Goal: Transaction & Acquisition: Download file/media

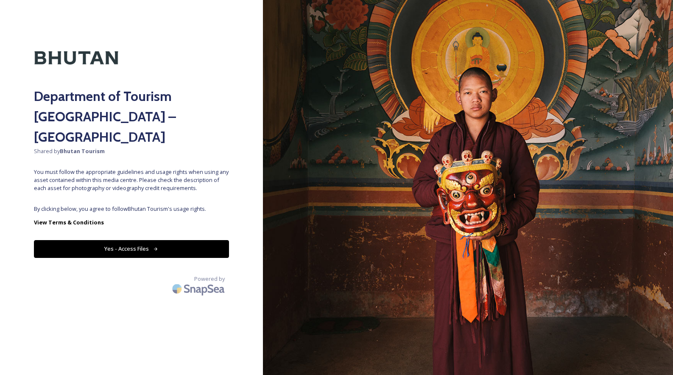
click at [129, 240] on button "Yes - Access Files" at bounding box center [131, 248] width 195 height 17
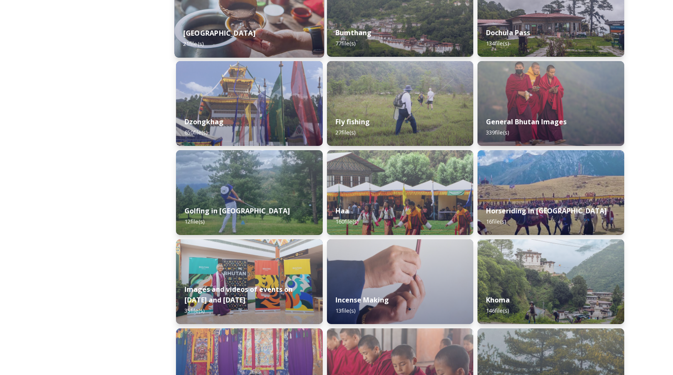
scroll to position [342, 0]
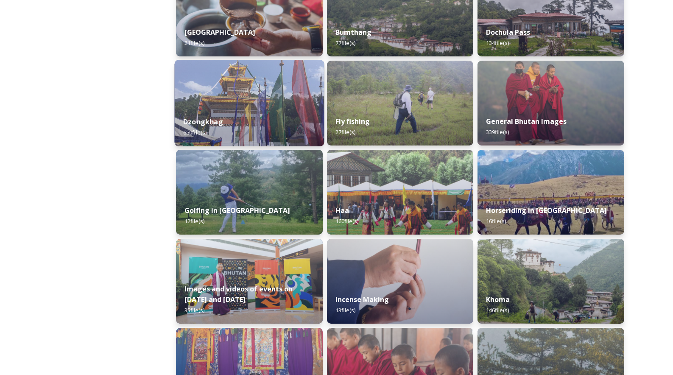
click at [248, 118] on div "Dzongkhag 650 file(s)" at bounding box center [250, 127] width 150 height 39
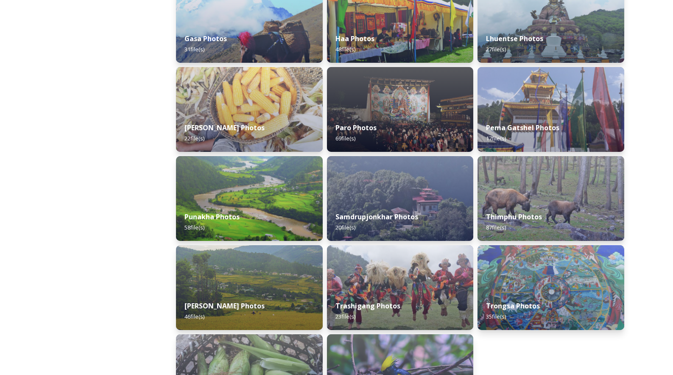
scroll to position [330, 0]
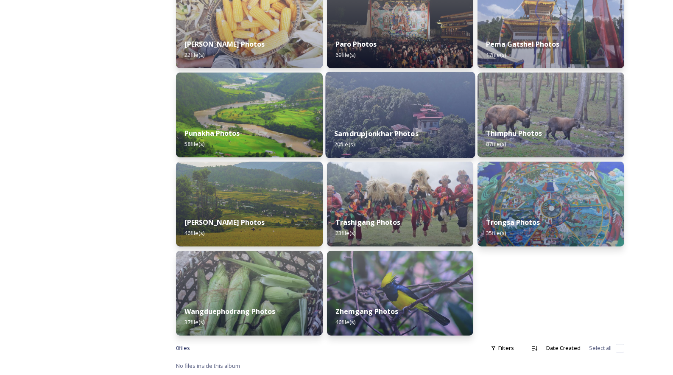
click at [374, 119] on img at bounding box center [400, 115] width 150 height 86
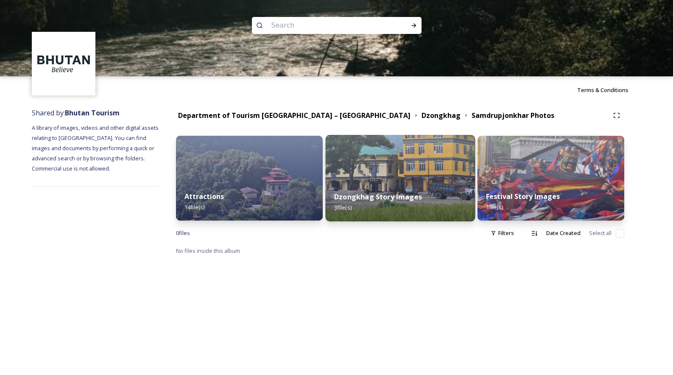
click at [373, 179] on img at bounding box center [400, 178] width 150 height 86
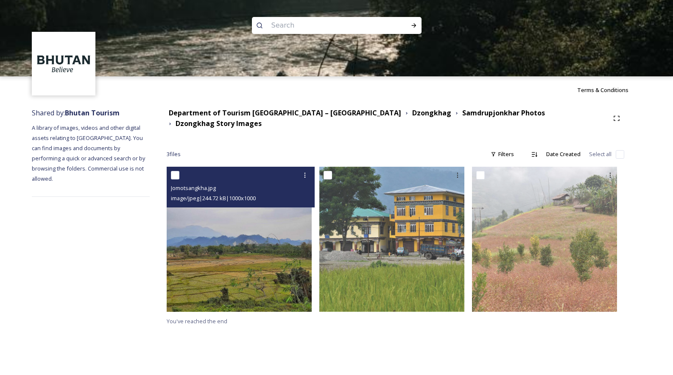
click at [272, 258] on img at bounding box center [239, 239] width 145 height 145
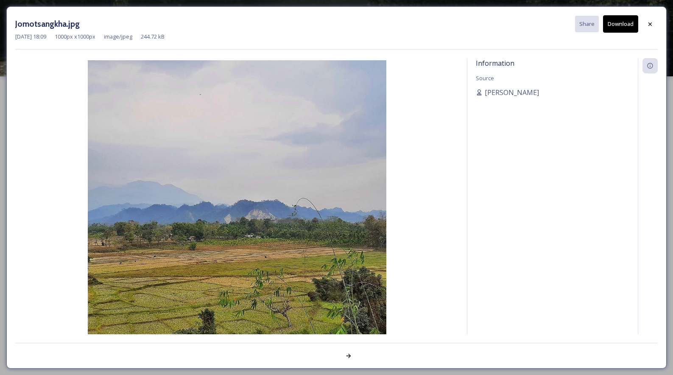
click at [614, 25] on button "Download" at bounding box center [620, 23] width 35 height 17
click at [648, 22] on icon at bounding box center [649, 24] width 7 height 7
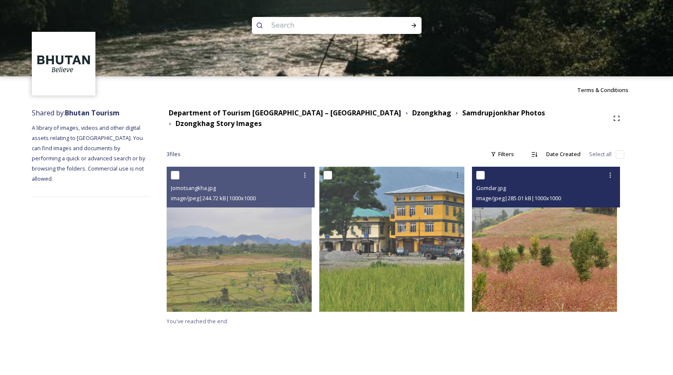
click at [556, 274] on img at bounding box center [544, 239] width 145 height 145
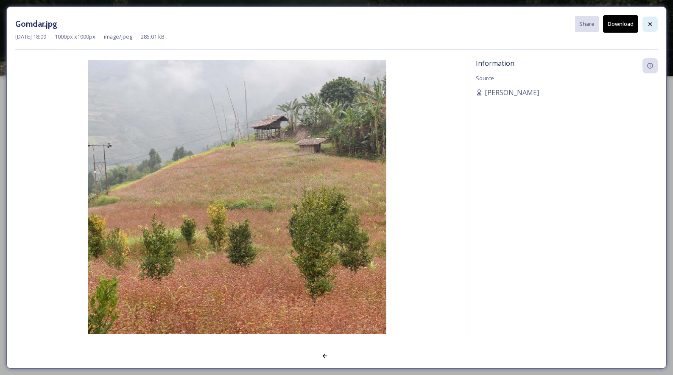
click at [647, 22] on icon at bounding box center [649, 24] width 7 height 7
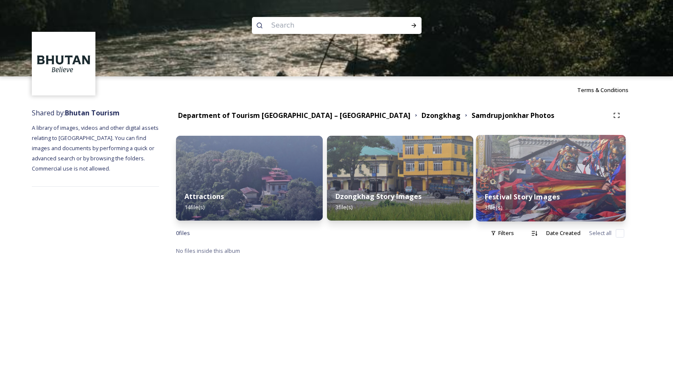
click at [563, 175] on img at bounding box center [551, 178] width 150 height 86
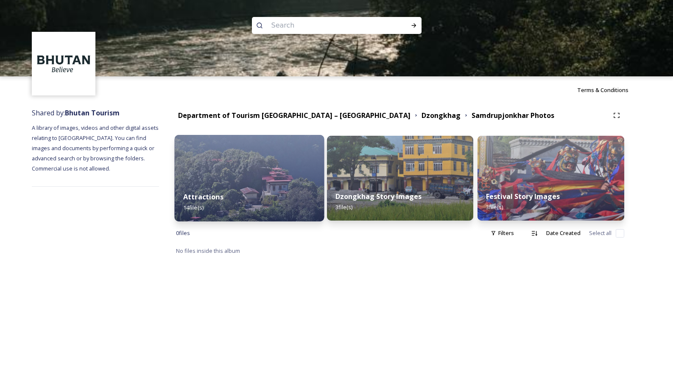
click at [250, 192] on div "Attractions 14 file(s)" at bounding box center [250, 202] width 150 height 39
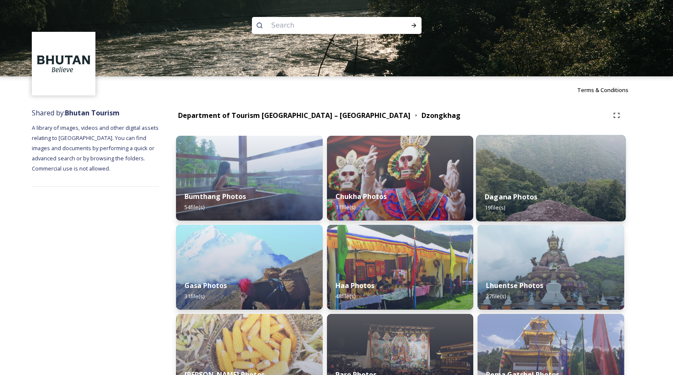
click at [530, 189] on div "Dagana Photos 19 file(s)" at bounding box center [551, 202] width 150 height 39
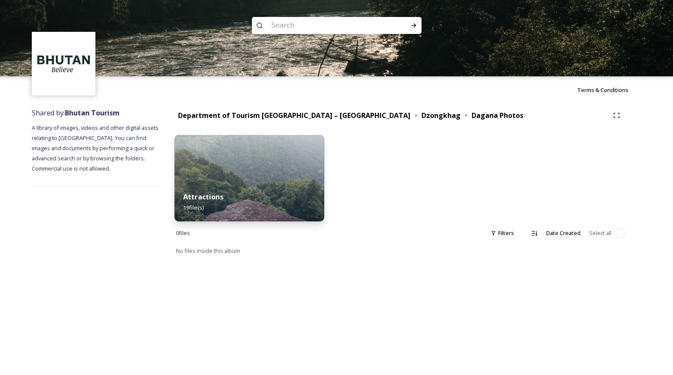
click at [217, 197] on strong "Attractions" at bounding box center [203, 196] width 40 height 9
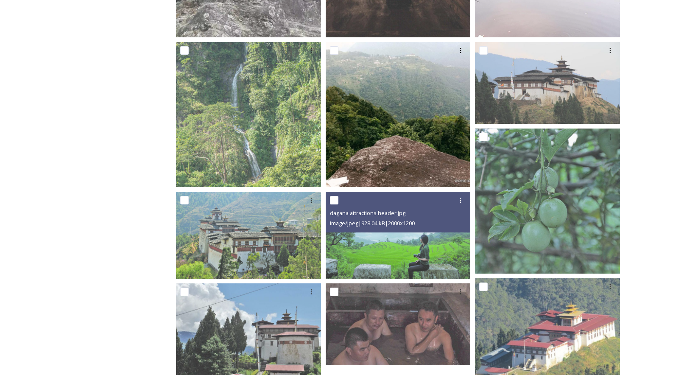
scroll to position [514, 0]
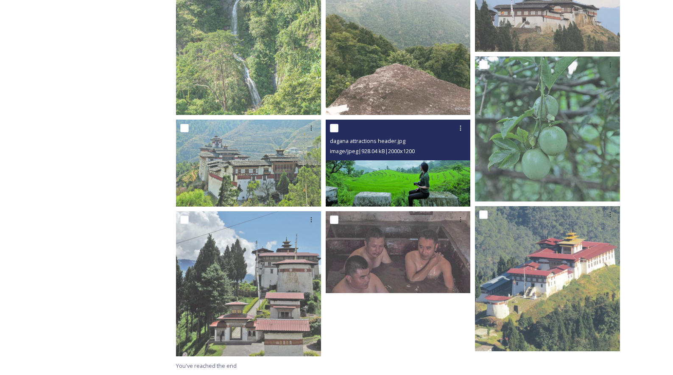
click at [390, 175] on img at bounding box center [398, 163] width 145 height 87
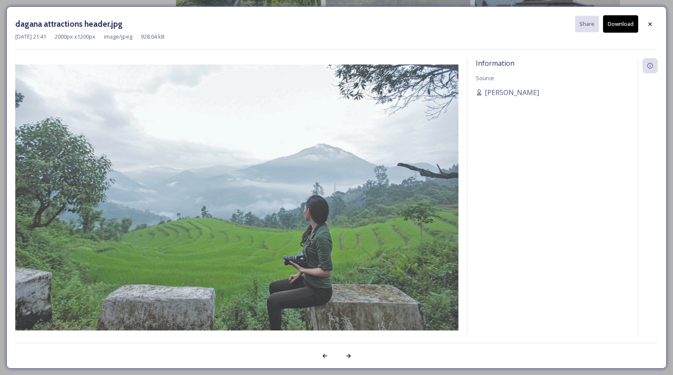
click at [609, 25] on button "Download" at bounding box center [620, 23] width 35 height 17
click at [649, 22] on icon at bounding box center [649, 24] width 7 height 7
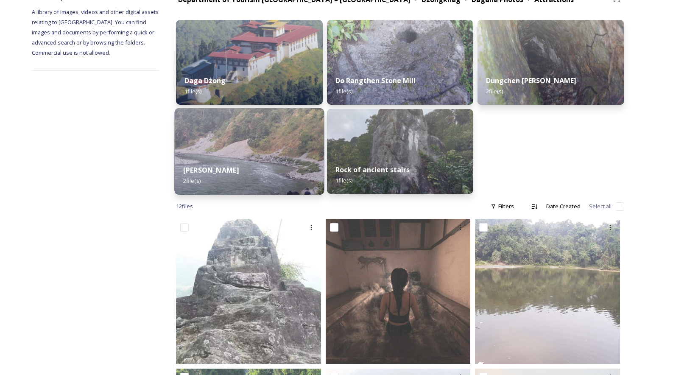
scroll to position [118, 0]
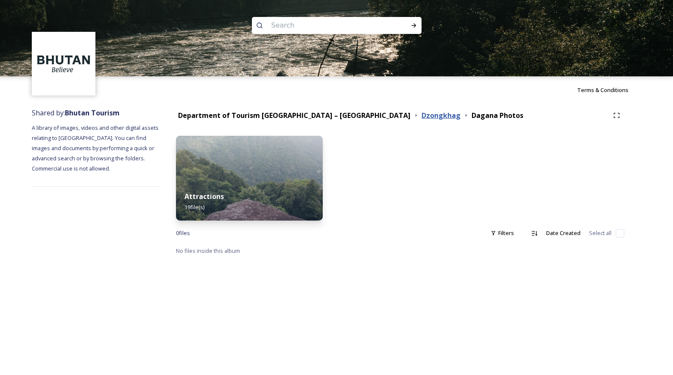
click at [421, 117] on strong "Dzongkhag" at bounding box center [440, 115] width 39 height 9
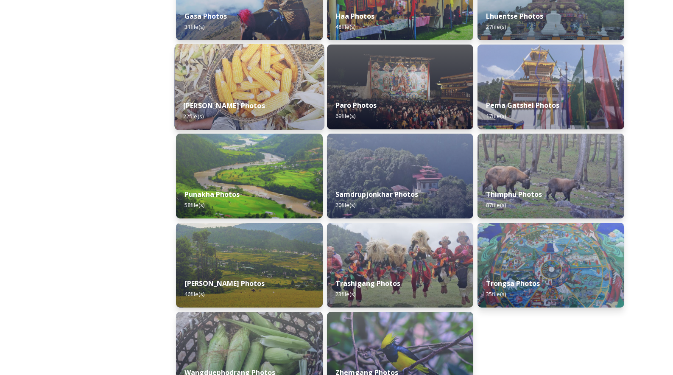
scroll to position [270, 0]
click at [237, 87] on img at bounding box center [250, 86] width 150 height 86
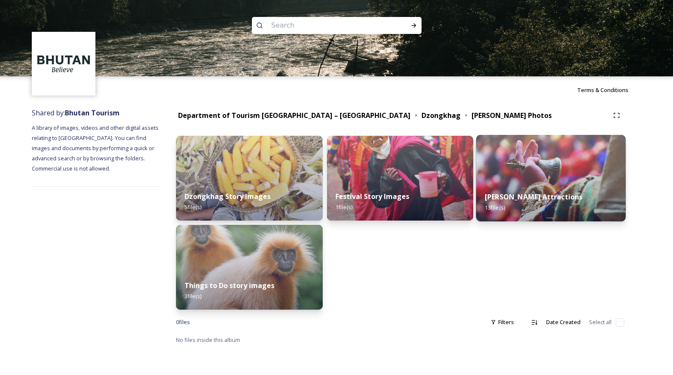
click at [544, 170] on img at bounding box center [551, 178] width 150 height 86
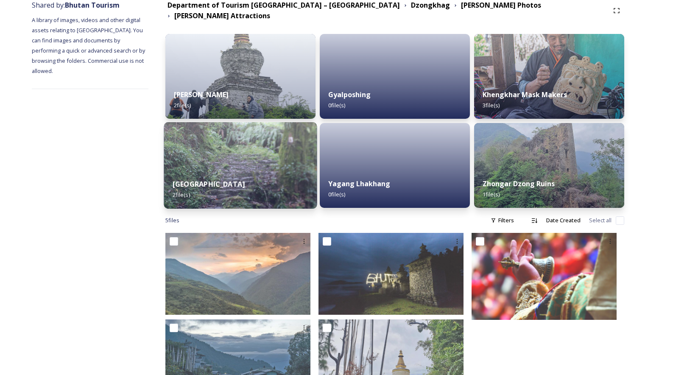
scroll to position [152, 0]
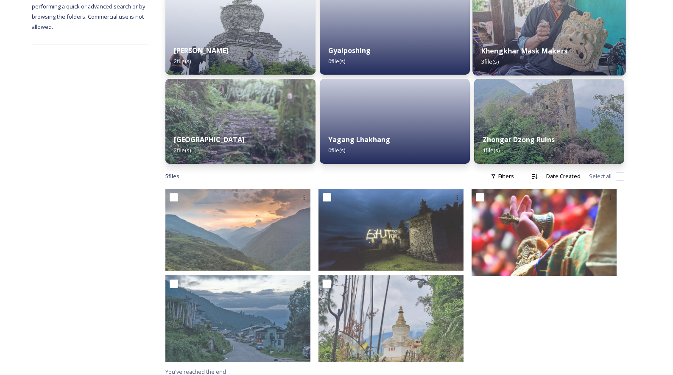
click at [512, 37] on div "Khengkhar Mask Makers 3 file(s)" at bounding box center [549, 56] width 153 height 39
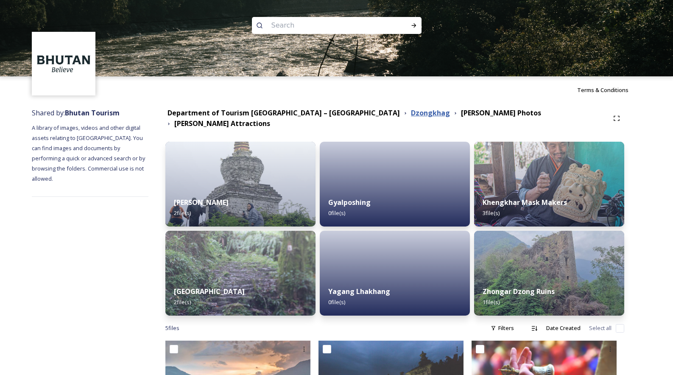
click at [411, 113] on strong "Dzongkhag" at bounding box center [430, 112] width 39 height 9
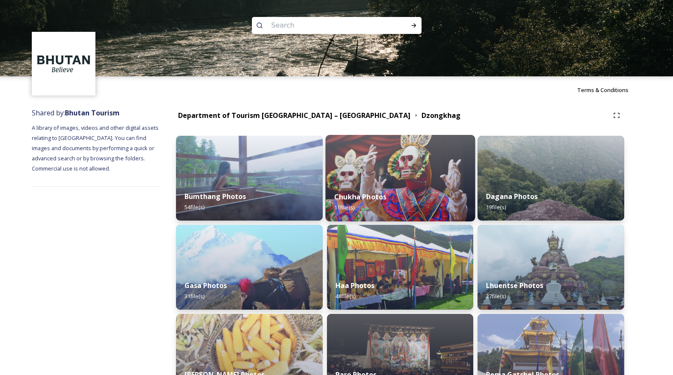
scroll to position [123, 0]
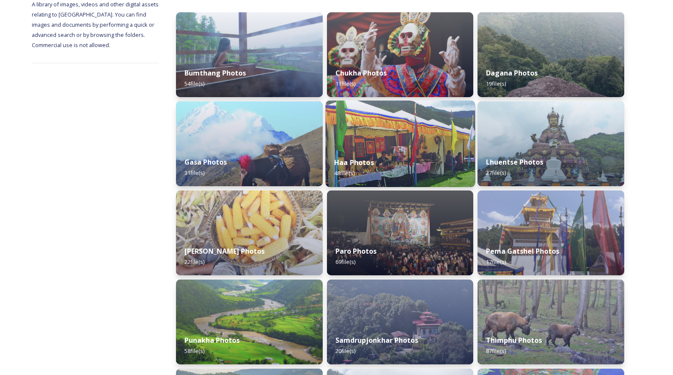
click at [382, 146] on img at bounding box center [400, 143] width 150 height 86
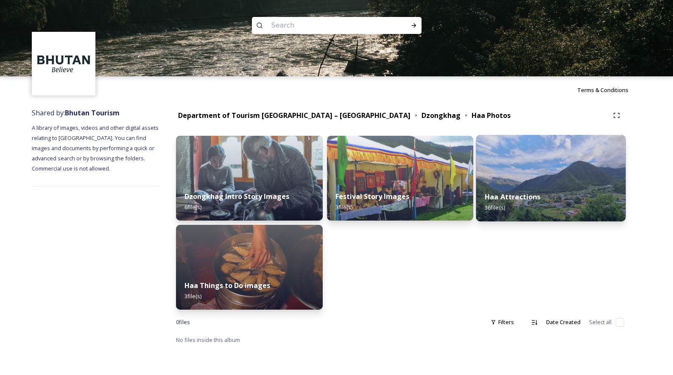
click at [521, 178] on img at bounding box center [551, 178] width 150 height 86
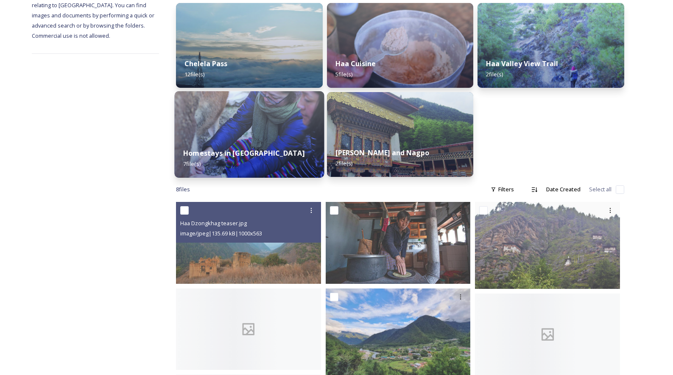
scroll to position [168, 0]
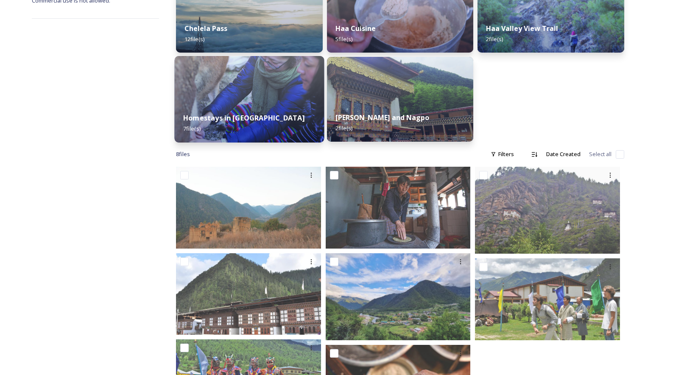
click at [278, 98] on img at bounding box center [250, 99] width 150 height 86
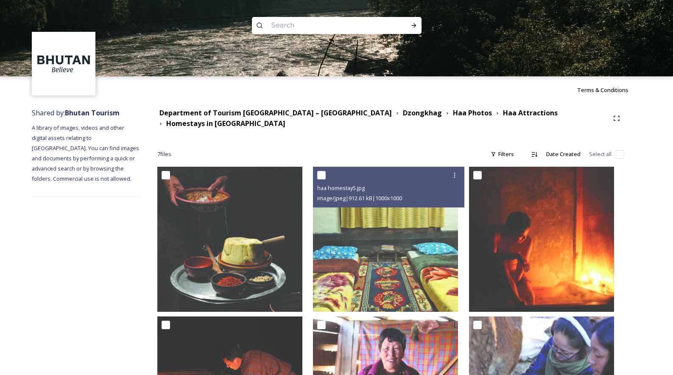
scroll to position [249, 0]
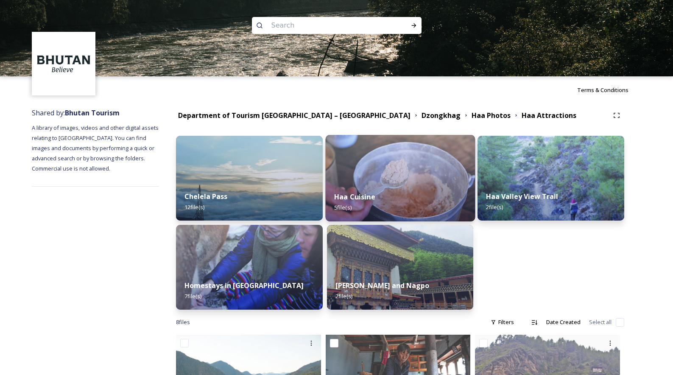
click at [409, 180] on img at bounding box center [400, 178] width 150 height 86
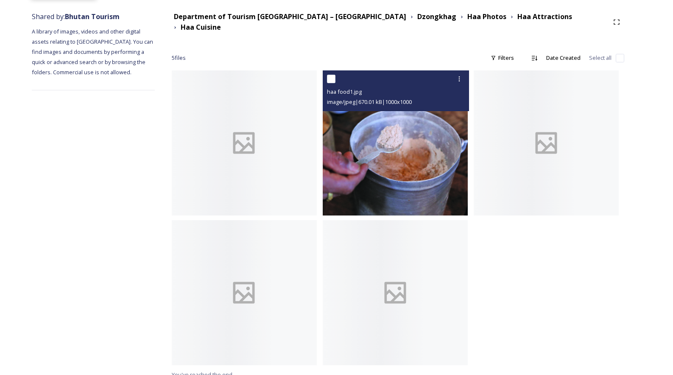
scroll to position [99, 0]
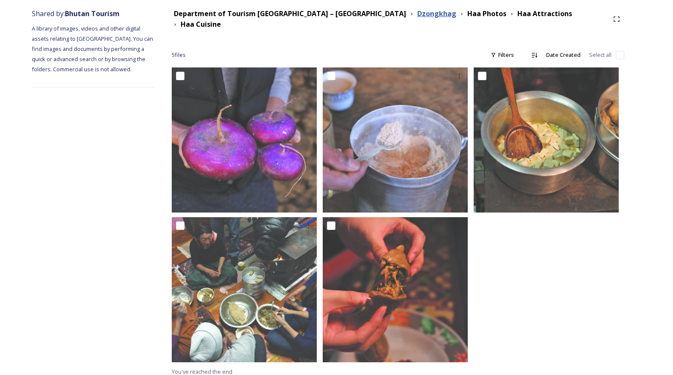
click at [417, 17] on strong "Dzongkhag" at bounding box center [436, 13] width 39 height 9
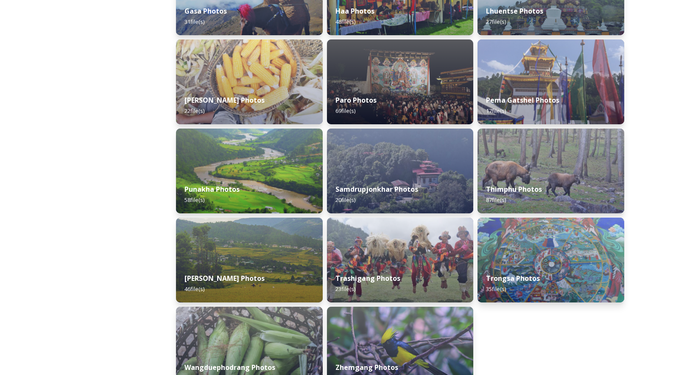
scroll to position [330, 0]
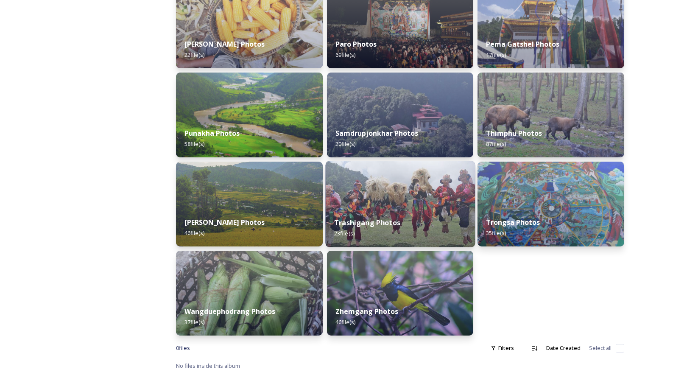
click at [372, 190] on img at bounding box center [400, 204] width 150 height 86
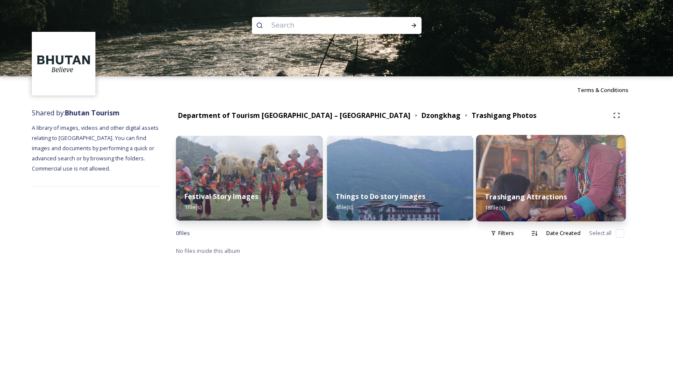
click at [518, 181] on img at bounding box center [551, 178] width 150 height 86
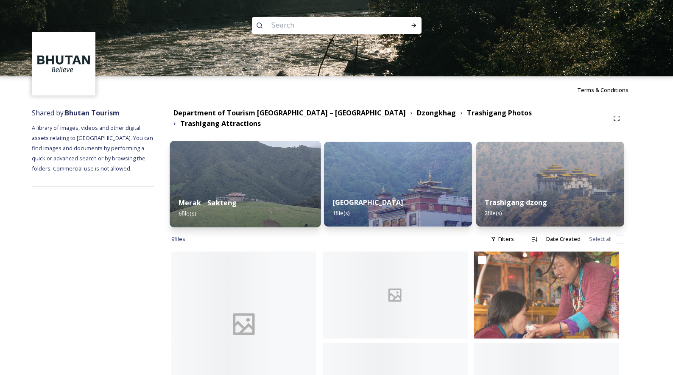
click at [226, 174] on img at bounding box center [245, 184] width 151 height 86
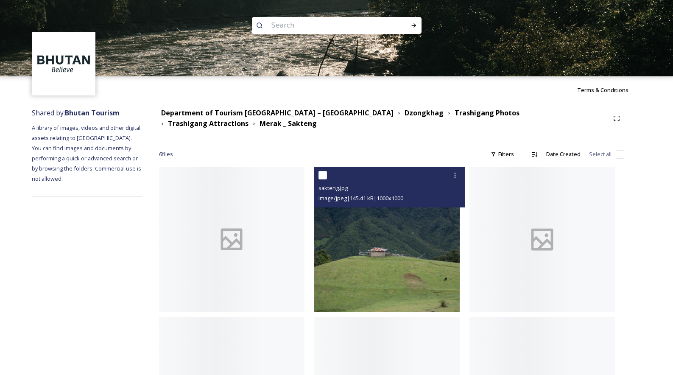
scroll to position [105, 0]
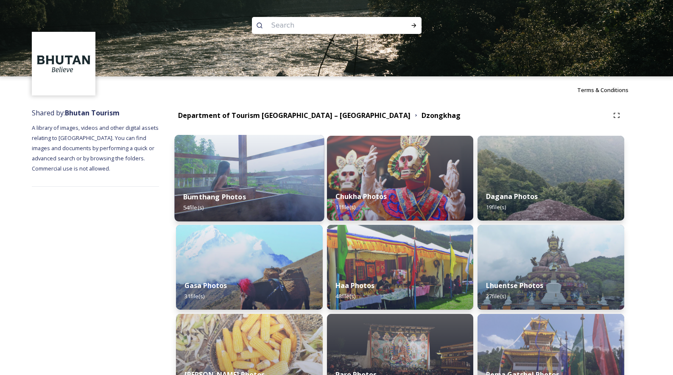
click at [256, 181] on img at bounding box center [250, 178] width 150 height 86
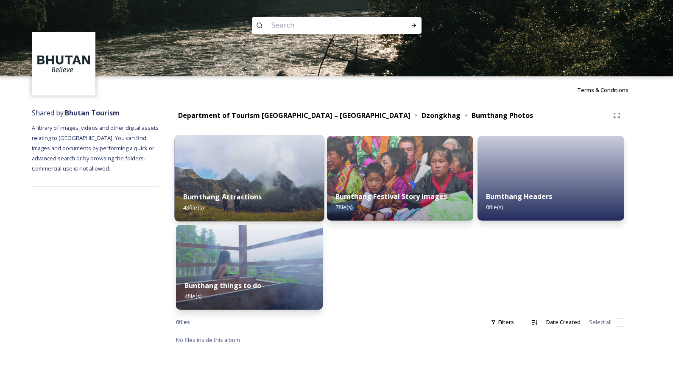
click at [242, 180] on img at bounding box center [250, 178] width 150 height 86
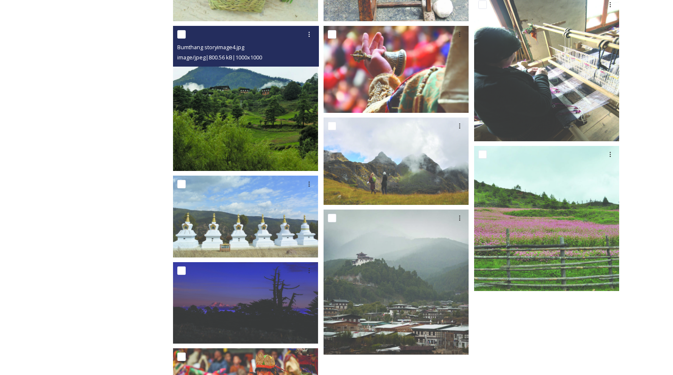
scroll to position [1009, 0]
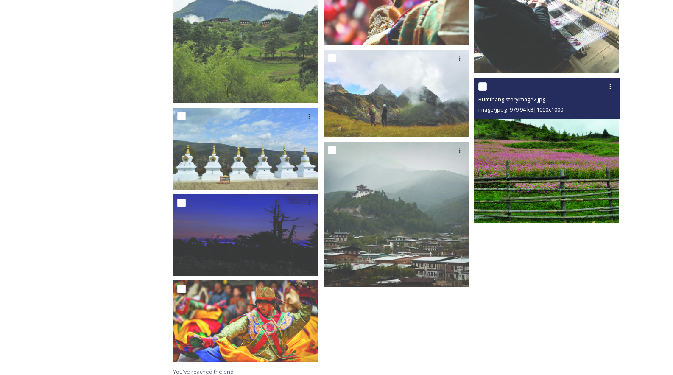
click at [525, 145] on img at bounding box center [546, 150] width 145 height 145
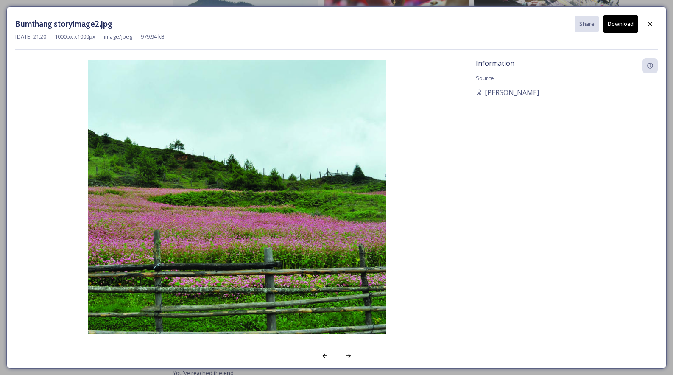
click at [626, 22] on button "Download" at bounding box center [620, 23] width 35 height 17
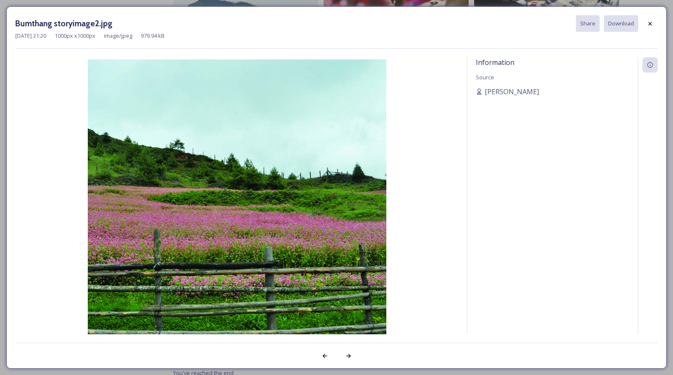
click at [653, 23] on icon at bounding box center [649, 23] width 7 height 7
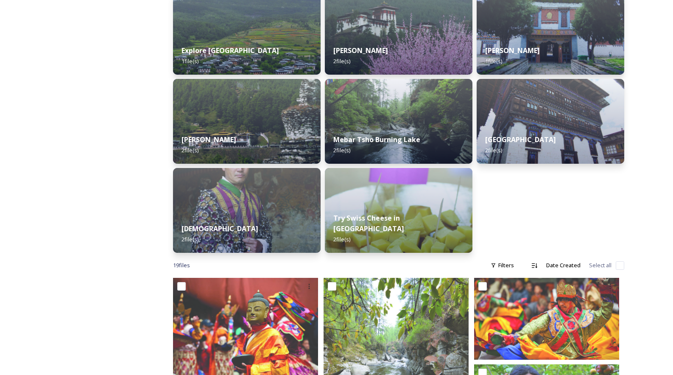
scroll to position [0, 0]
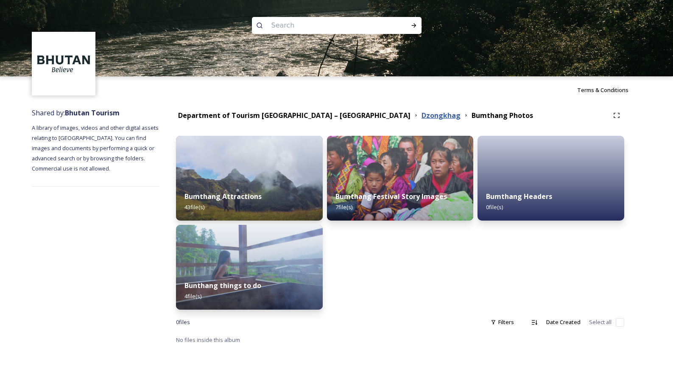
click at [421, 115] on strong "Dzongkhag" at bounding box center [440, 115] width 39 height 9
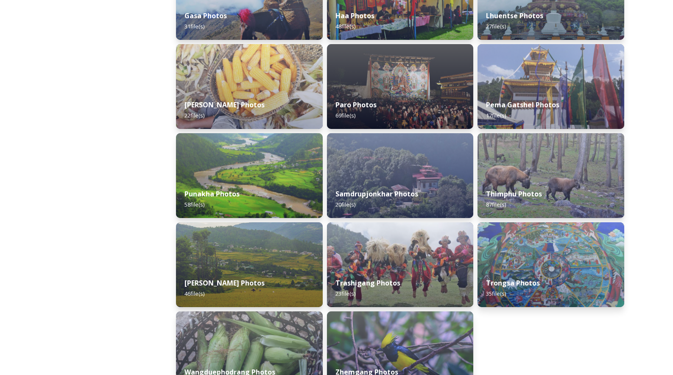
scroll to position [330, 0]
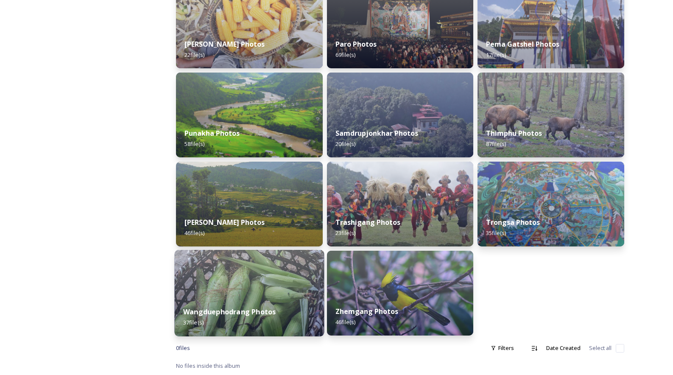
click at [251, 307] on strong "Wangduephodrang Photos" at bounding box center [229, 311] width 92 height 9
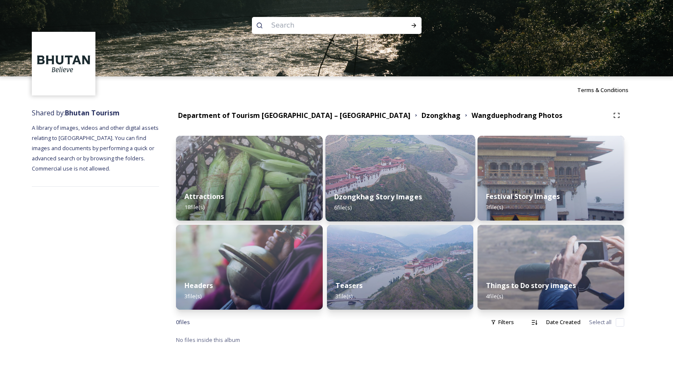
click at [373, 173] on img at bounding box center [400, 178] width 150 height 86
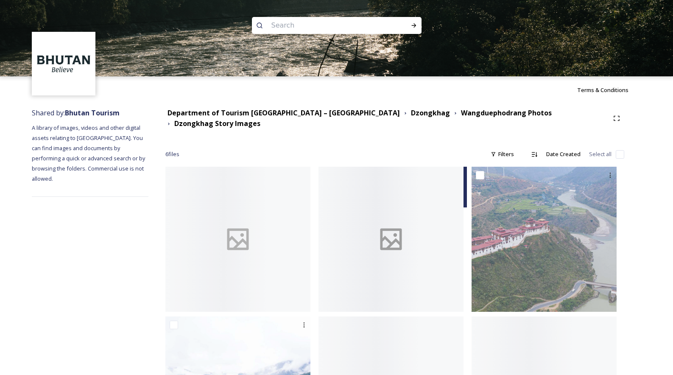
scroll to position [99, 0]
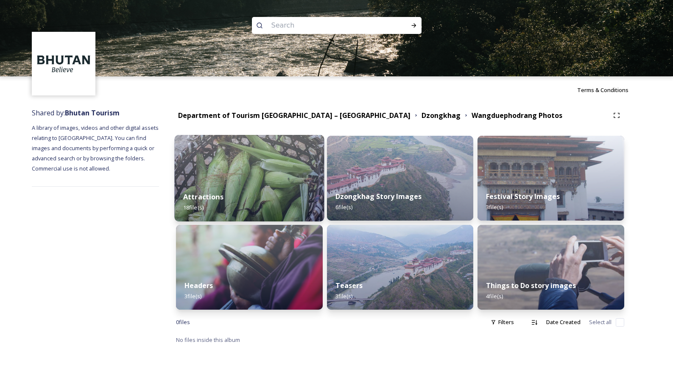
click at [227, 172] on img at bounding box center [250, 178] width 150 height 86
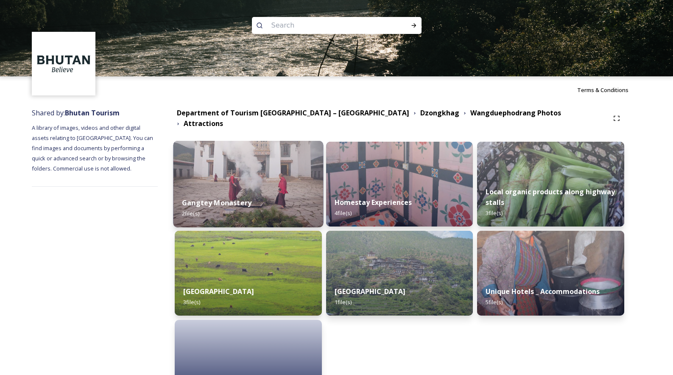
scroll to position [63, 0]
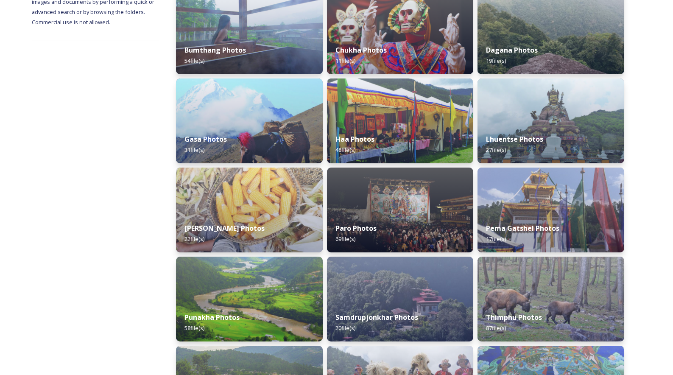
scroll to position [147, 0]
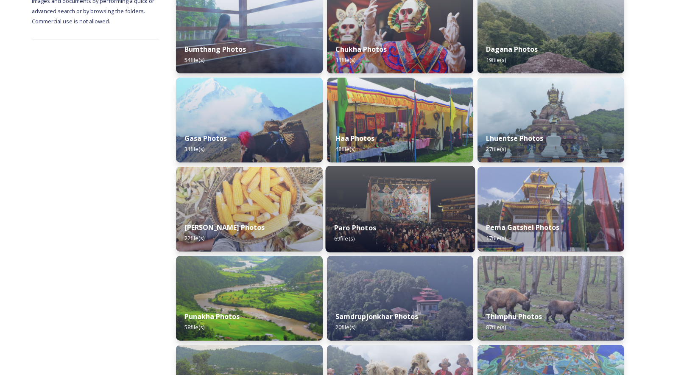
click at [364, 212] on img at bounding box center [400, 209] width 150 height 86
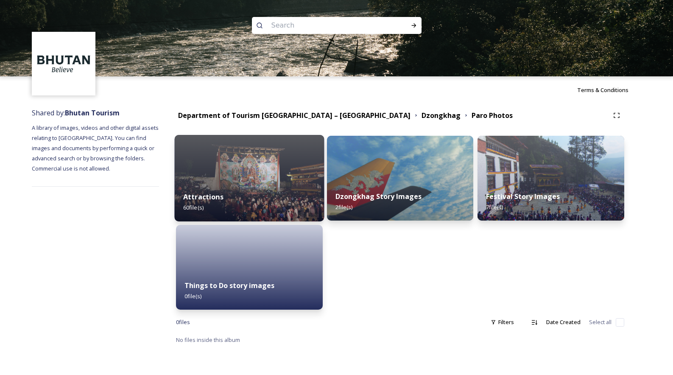
click at [270, 187] on div "Attractions 60 file(s)" at bounding box center [250, 202] width 150 height 39
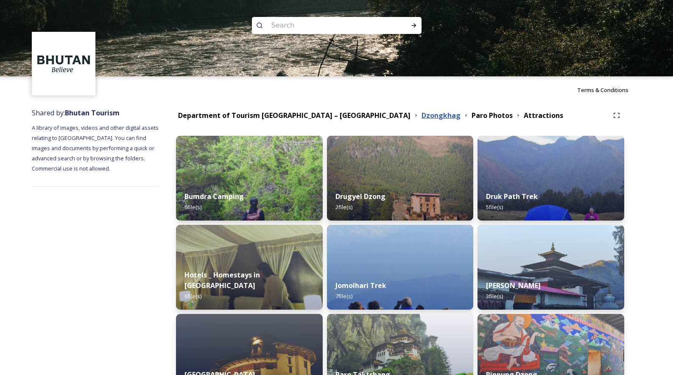
click at [421, 117] on strong "Dzongkhag" at bounding box center [440, 115] width 39 height 9
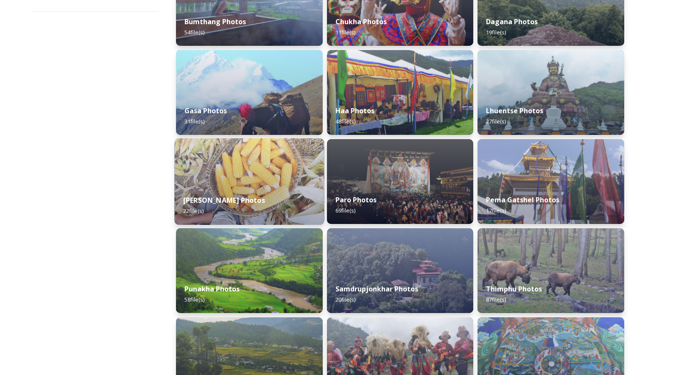
scroll to position [283, 0]
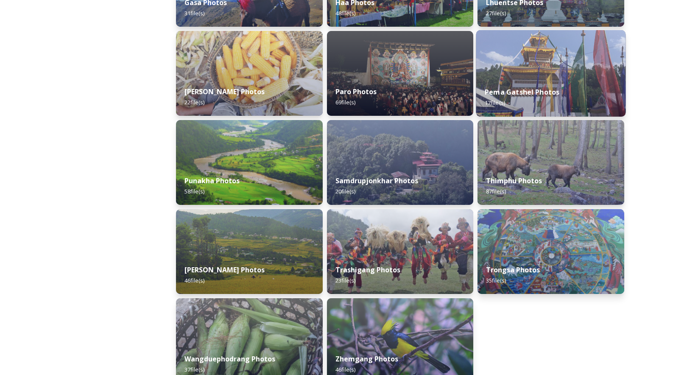
click at [559, 86] on div "Pema Gatshel Photos 17 file(s)" at bounding box center [551, 97] width 150 height 39
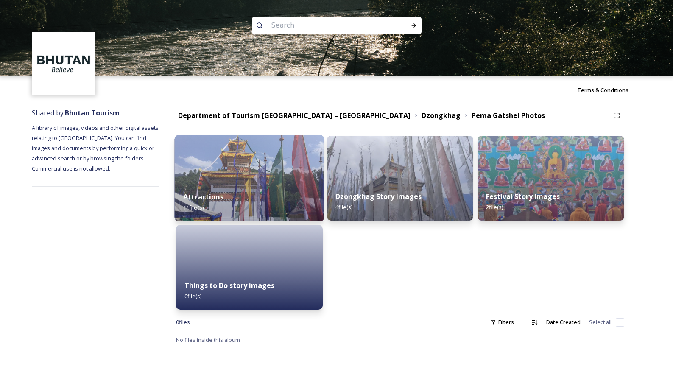
click at [260, 195] on div "Attractions 11 file(s)" at bounding box center [250, 202] width 150 height 39
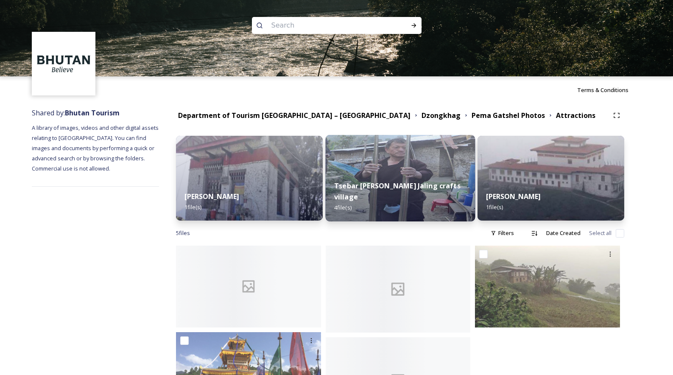
click at [381, 179] on img at bounding box center [400, 178] width 150 height 86
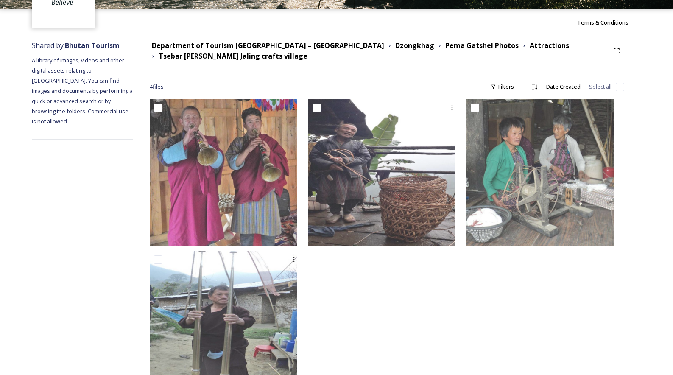
scroll to position [70, 0]
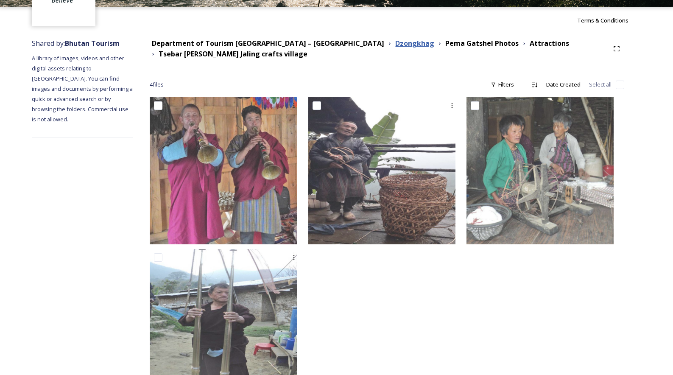
click at [395, 43] on strong "Dzongkhag" at bounding box center [414, 43] width 39 height 9
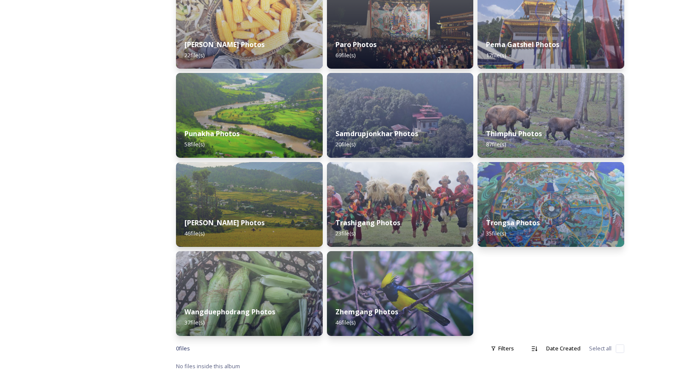
scroll to position [330, 0]
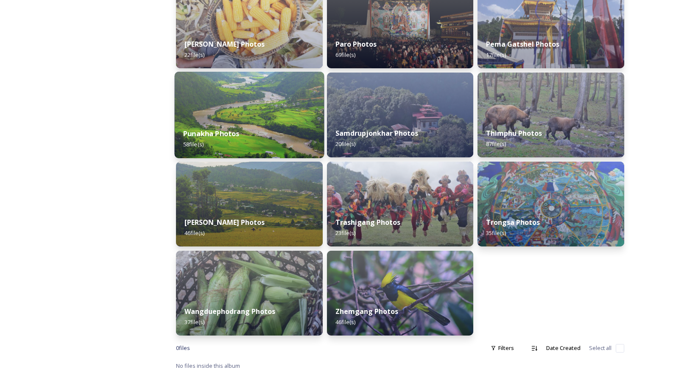
click at [221, 135] on strong "Punakha Photos" at bounding box center [211, 133] width 56 height 9
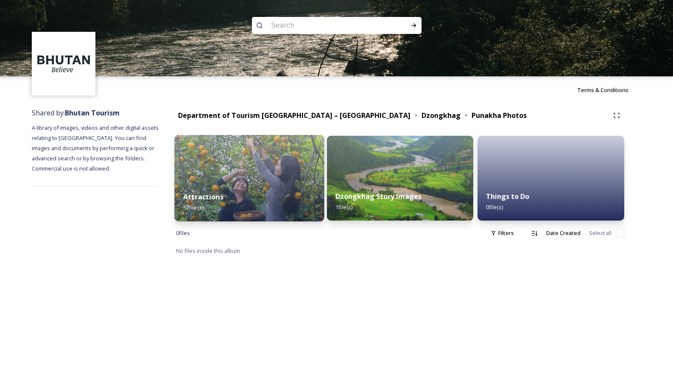
click at [244, 189] on div "Attractions 57 file(s)" at bounding box center [250, 202] width 150 height 39
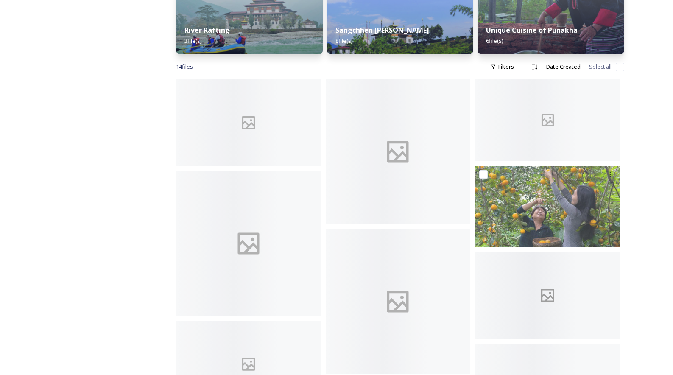
scroll to position [312, 0]
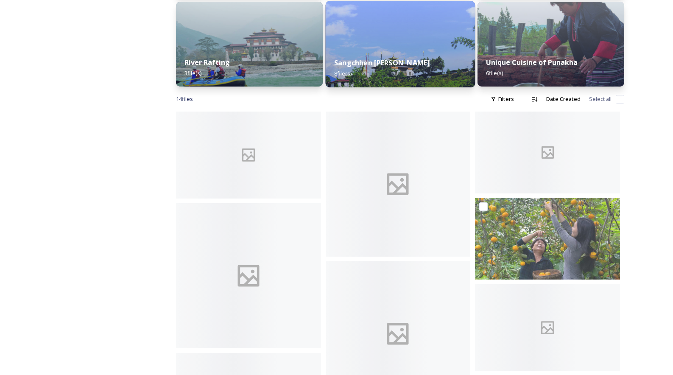
click at [364, 36] on img at bounding box center [400, 44] width 150 height 86
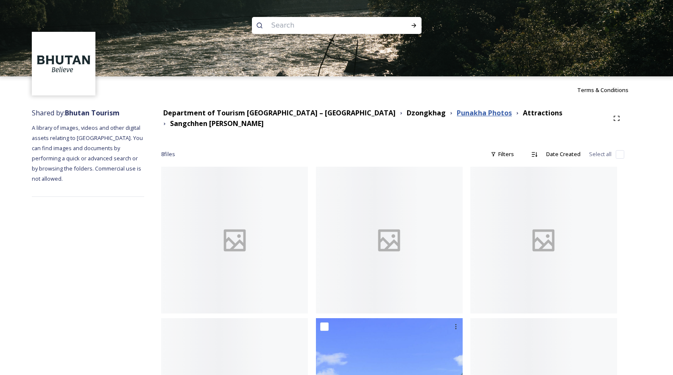
click at [456, 111] on strong "Punakha Photos" at bounding box center [483, 112] width 55 height 9
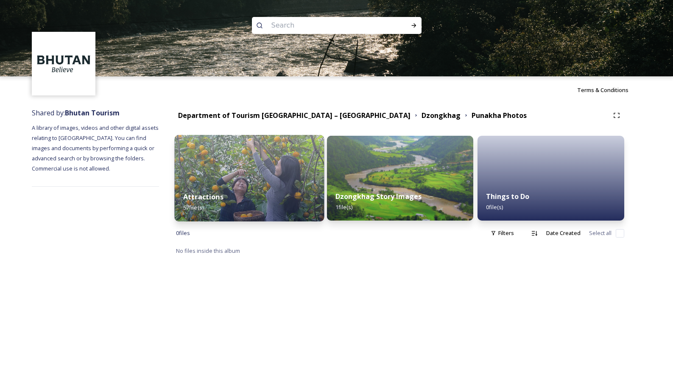
click at [246, 181] on img at bounding box center [250, 178] width 150 height 86
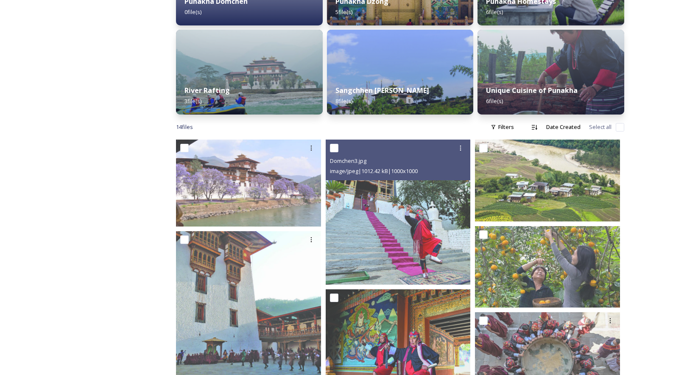
scroll to position [288, 0]
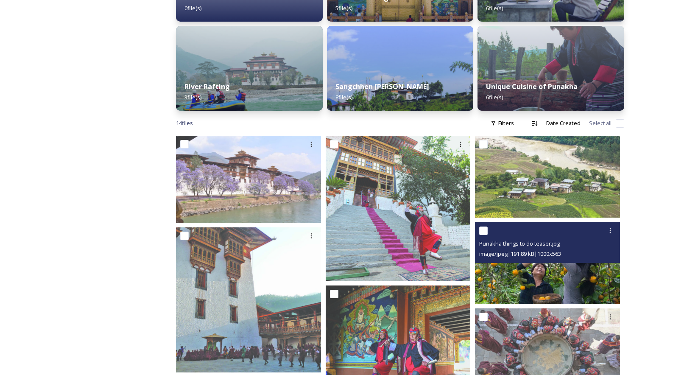
click at [545, 276] on img at bounding box center [547, 262] width 145 height 81
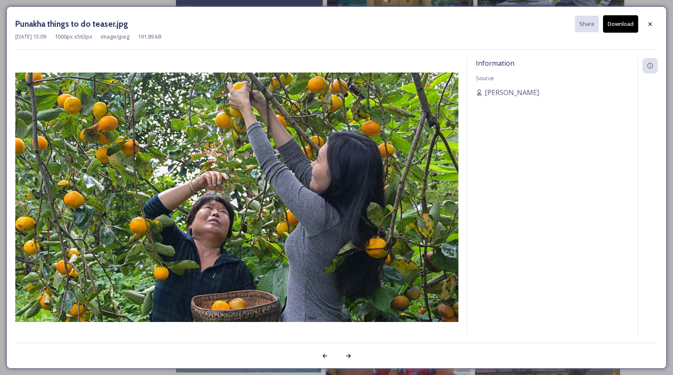
click at [617, 25] on button "Download" at bounding box center [620, 23] width 35 height 17
click at [648, 23] on icon at bounding box center [649, 24] width 7 height 7
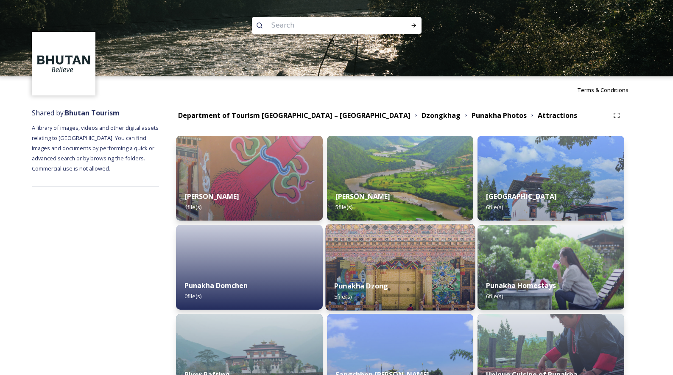
scroll to position [1, 0]
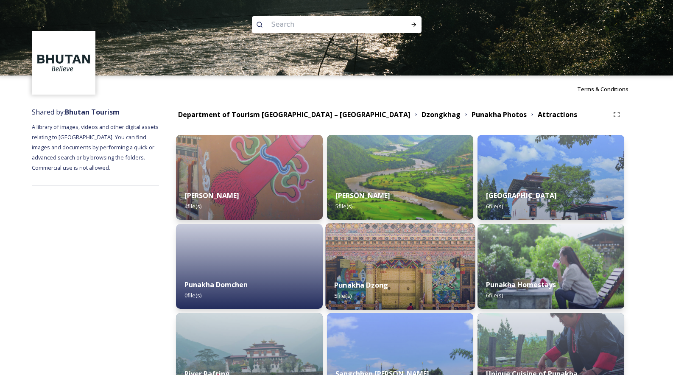
click at [397, 255] on img at bounding box center [400, 266] width 150 height 86
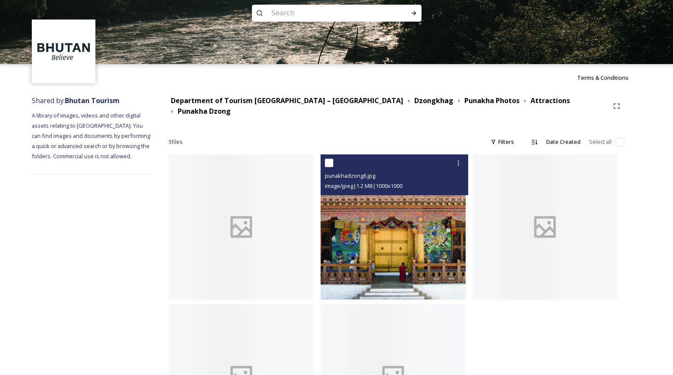
scroll to position [14, 0]
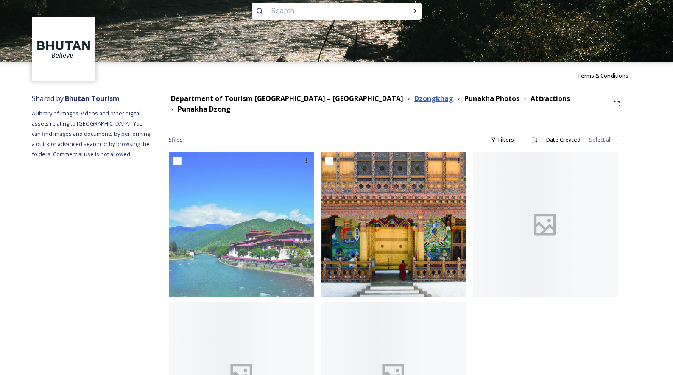
click at [414, 100] on strong "Dzongkhag" at bounding box center [433, 98] width 39 height 9
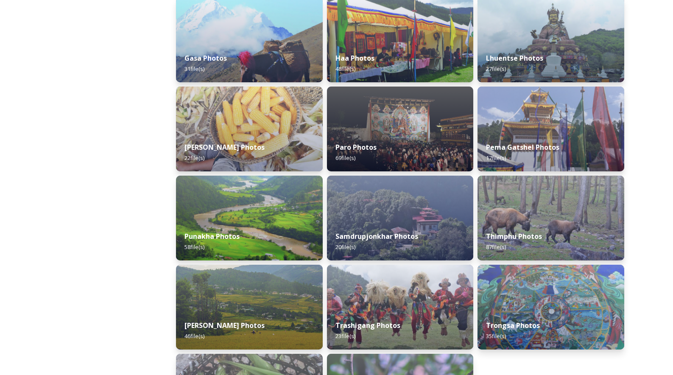
scroll to position [330, 0]
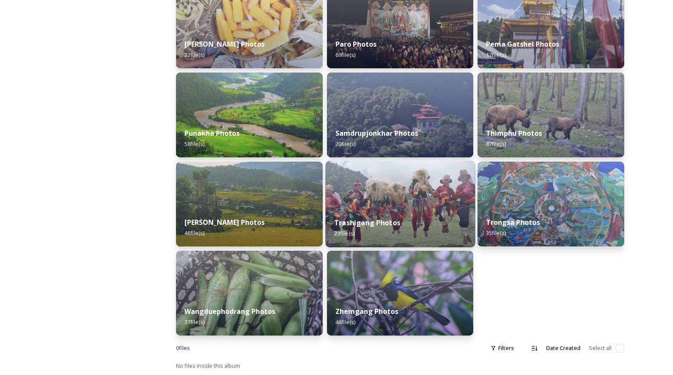
click at [376, 200] on img at bounding box center [400, 204] width 150 height 86
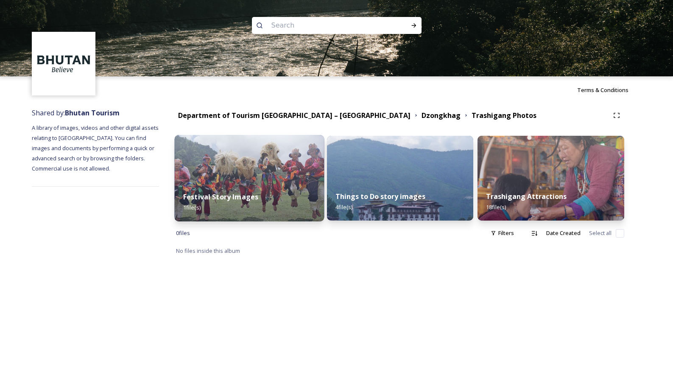
click at [270, 175] on img at bounding box center [250, 178] width 150 height 86
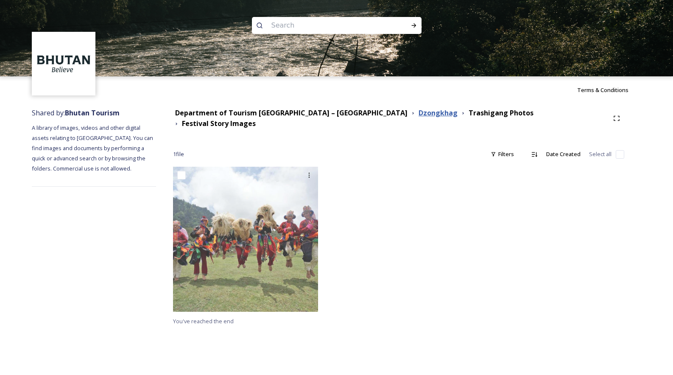
click at [418, 117] on strong "Dzongkhag" at bounding box center [437, 112] width 39 height 9
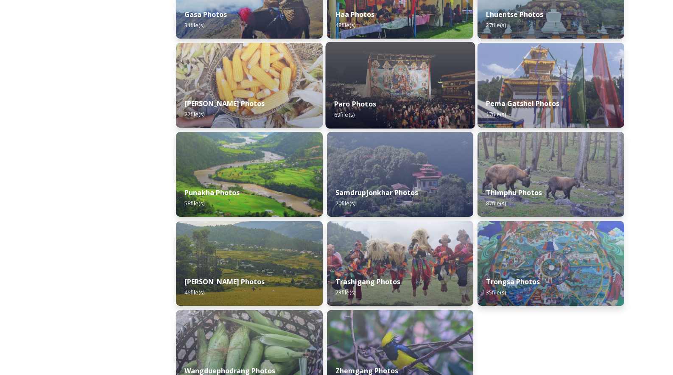
scroll to position [330, 0]
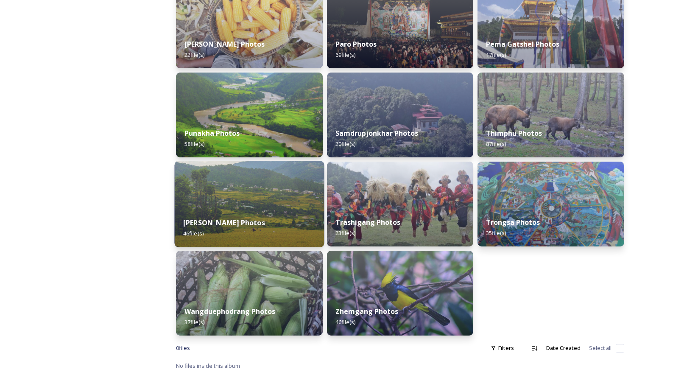
click at [253, 189] on img at bounding box center [250, 204] width 150 height 86
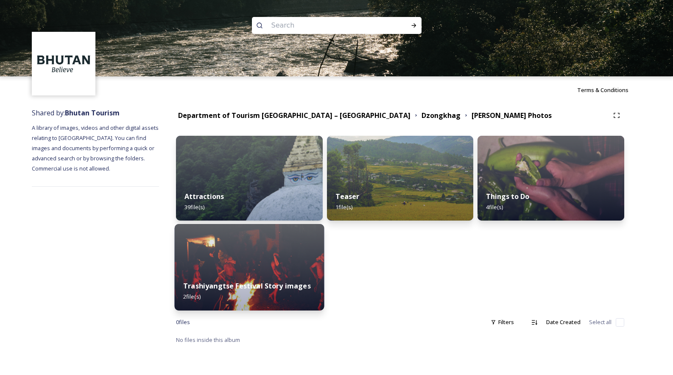
click at [267, 248] on img at bounding box center [250, 267] width 150 height 86
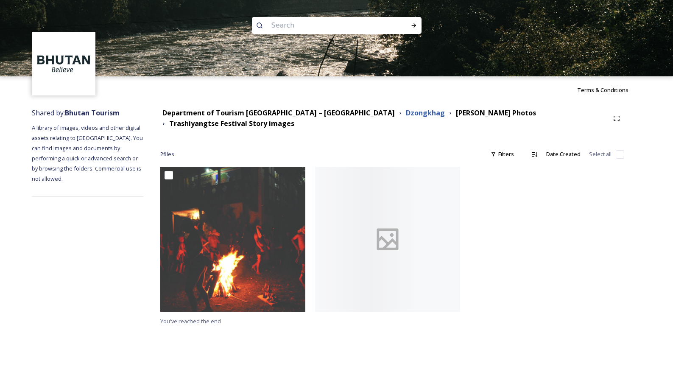
click at [406, 116] on strong "Dzongkhag" at bounding box center [425, 112] width 39 height 9
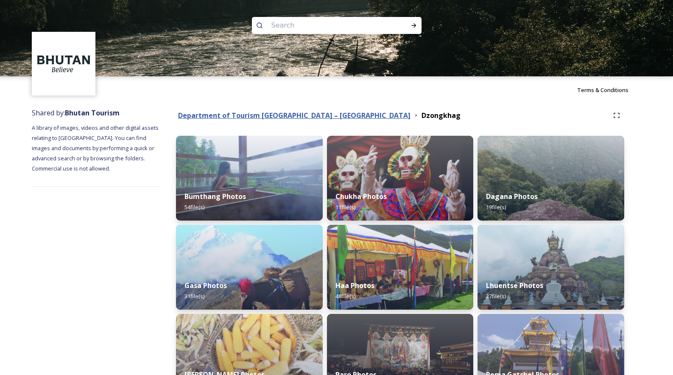
click at [245, 115] on strong "Department of Tourism [GEOGRAPHIC_DATA] – [GEOGRAPHIC_DATA]" at bounding box center [294, 115] width 232 height 9
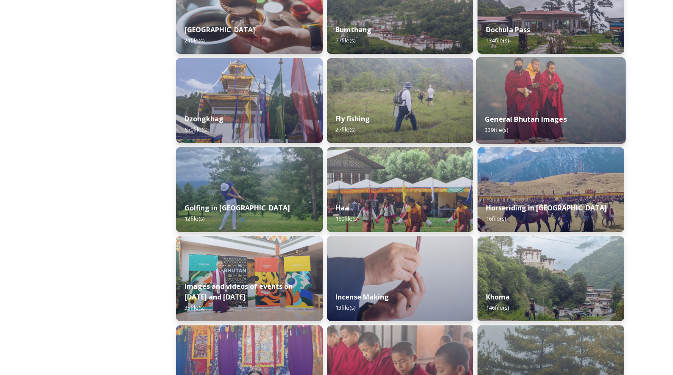
scroll to position [345, 0]
click at [515, 107] on div "General Bhutan Images 339 file(s)" at bounding box center [551, 124] width 150 height 39
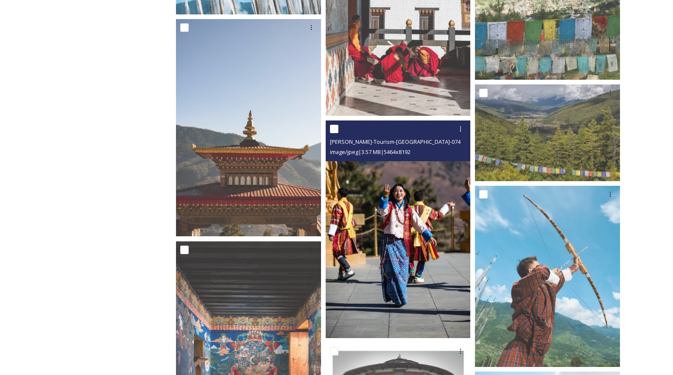
scroll to position [263, 0]
click at [385, 217] on img at bounding box center [398, 228] width 145 height 217
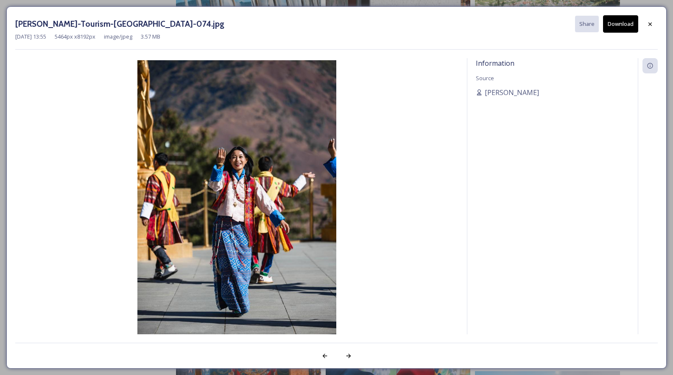
click at [618, 27] on button "Download" at bounding box center [620, 23] width 35 height 17
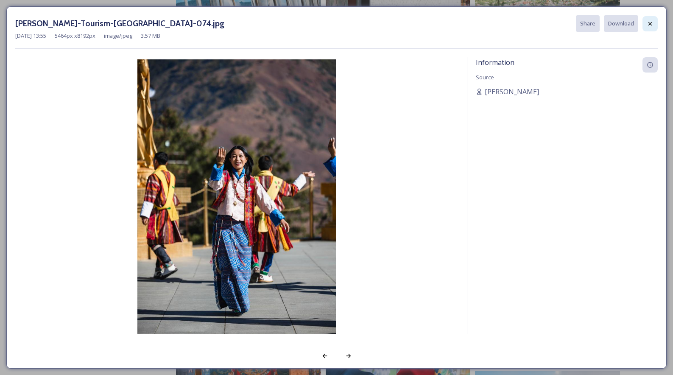
click at [651, 22] on icon at bounding box center [649, 23] width 3 height 3
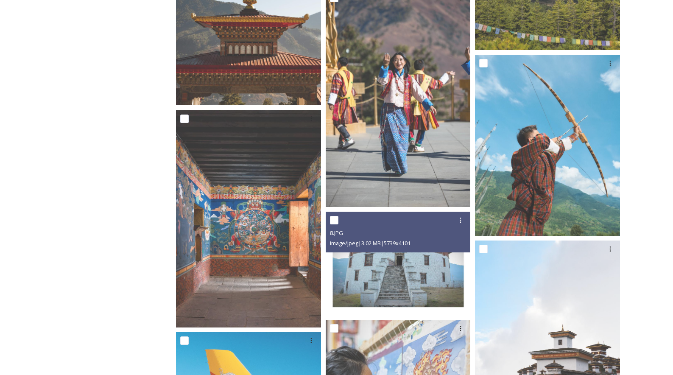
scroll to position [339, 0]
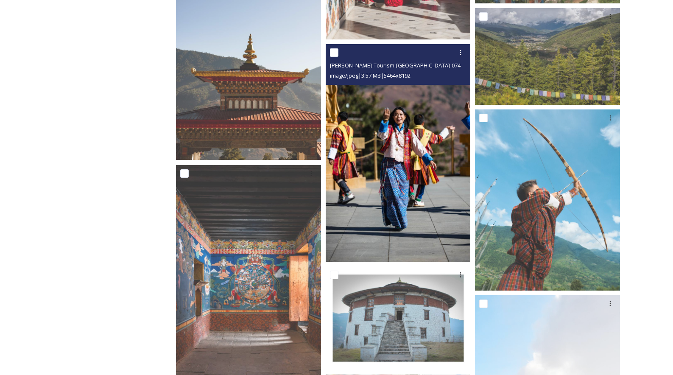
click at [392, 169] on img at bounding box center [398, 152] width 145 height 217
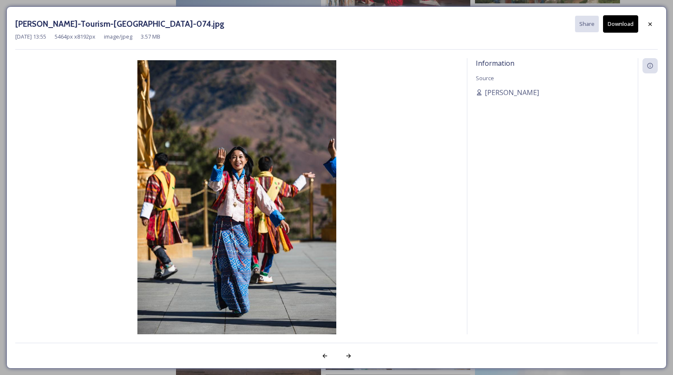
click at [624, 25] on button "Download" at bounding box center [620, 23] width 35 height 17
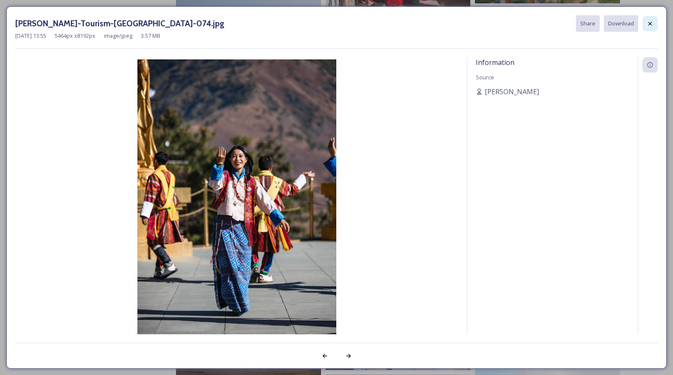
click at [648, 21] on icon at bounding box center [649, 23] width 7 height 7
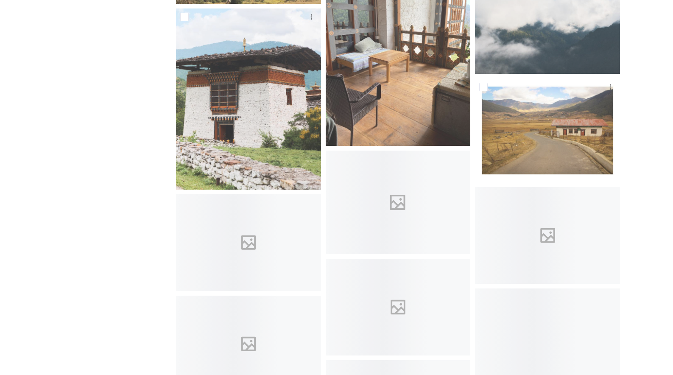
scroll to position [2071, 0]
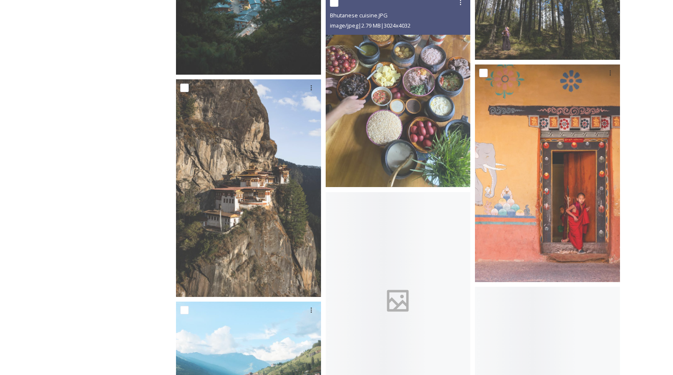
scroll to position [2905, 0]
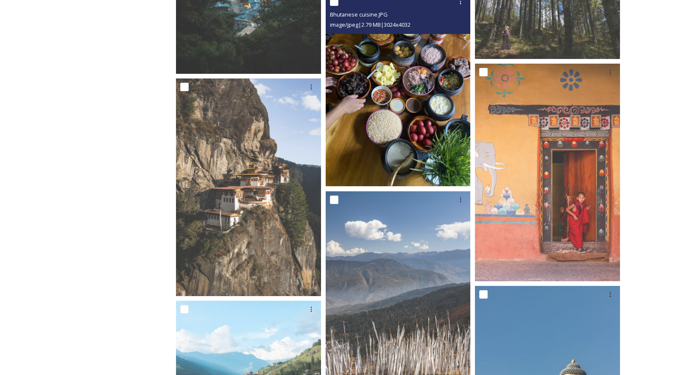
click at [411, 131] on img at bounding box center [398, 89] width 145 height 193
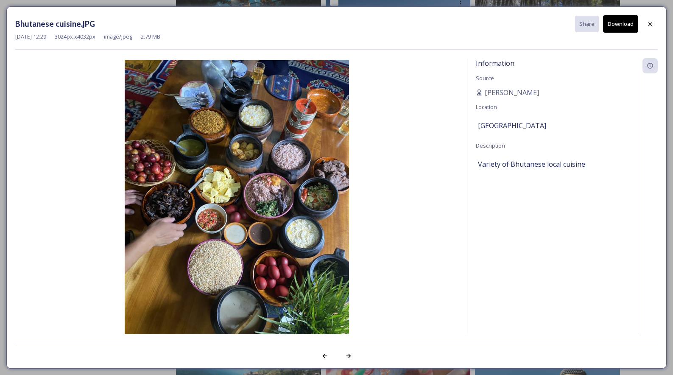
click at [618, 23] on button "Download" at bounding box center [620, 23] width 35 height 17
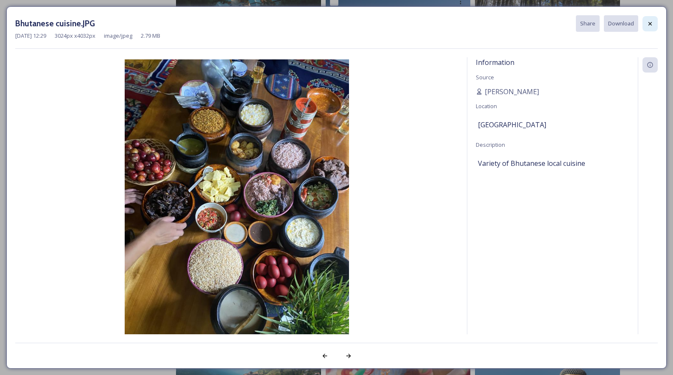
click at [651, 23] on icon at bounding box center [649, 23] width 7 height 7
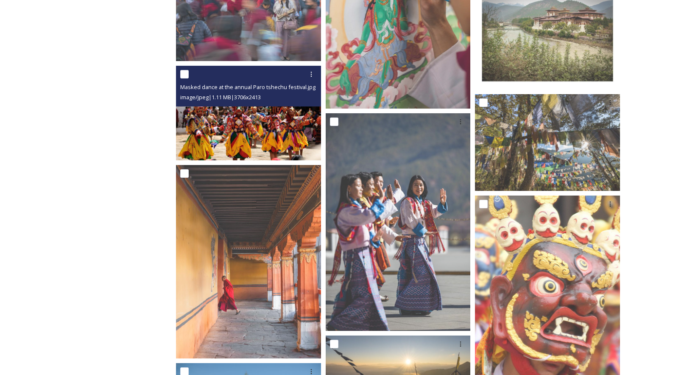
scroll to position [3443, 0]
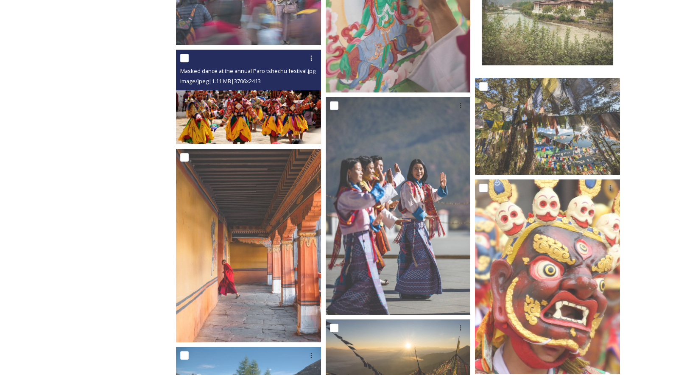
click at [223, 107] on img at bounding box center [248, 97] width 145 height 95
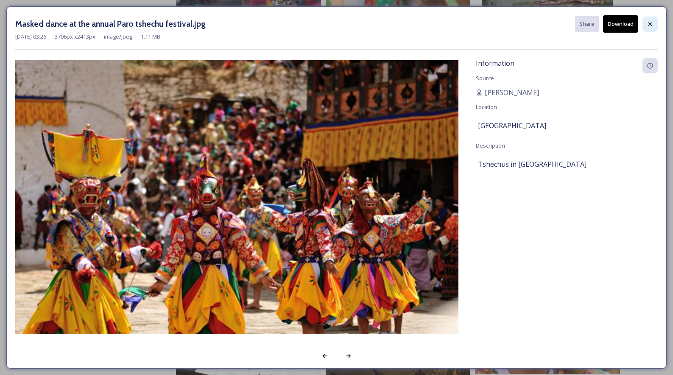
click at [647, 23] on icon at bounding box center [649, 24] width 7 height 7
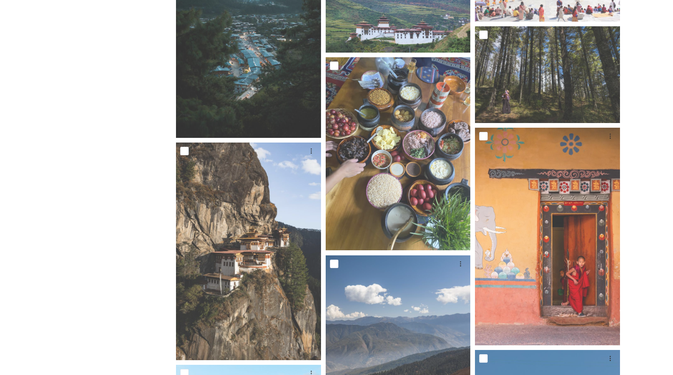
scroll to position [2843, 0]
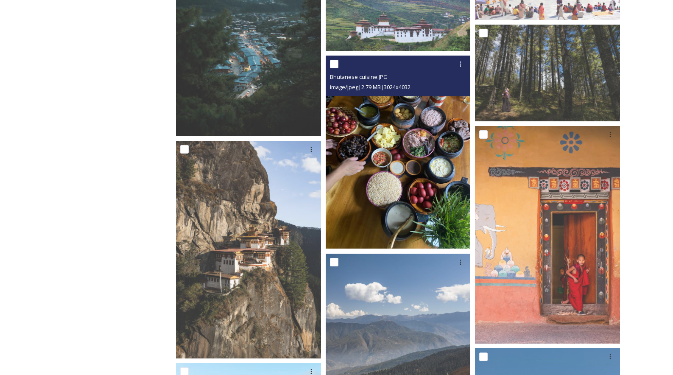
click at [417, 120] on img at bounding box center [398, 152] width 145 height 193
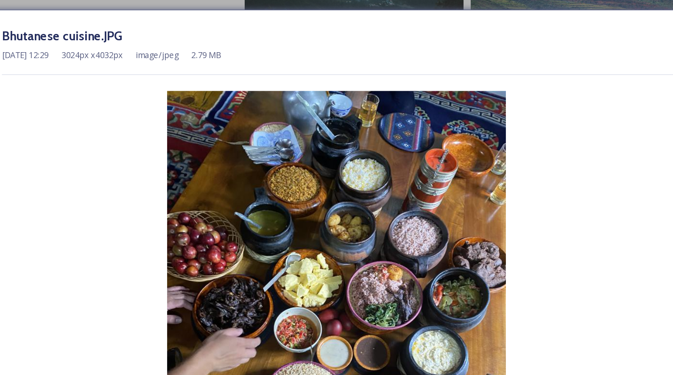
click at [340, 25] on div "Bhutanese cuisine.JPG Share Download" at bounding box center [336, 23] width 642 height 17
click at [332, 40] on div "[DATE] 12:29 3024 px x 4032 px image/jpeg 2.79 MB" at bounding box center [336, 37] width 642 height 8
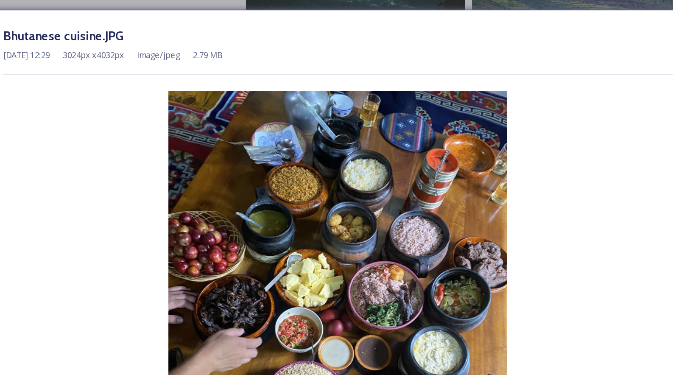
click at [196, 3] on div "Bhutanese cuisine.JPG Share Download [DATE] 12:29 3024 px x 4032 px image/jpeg …" at bounding box center [336, 187] width 673 height 375
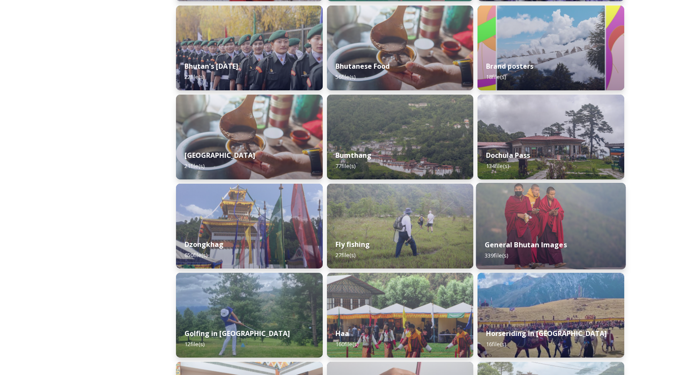
scroll to position [223, 0]
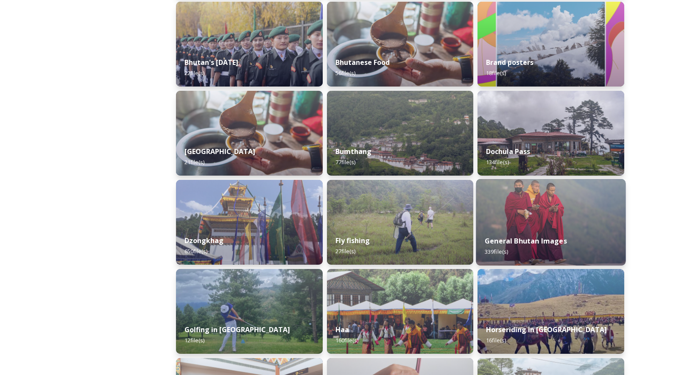
click at [562, 236] on div "General Bhutan Images 339 file(s)" at bounding box center [551, 246] width 150 height 39
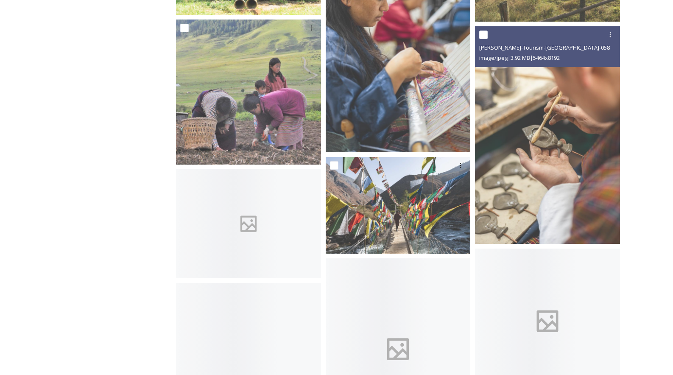
scroll to position [8453, 0]
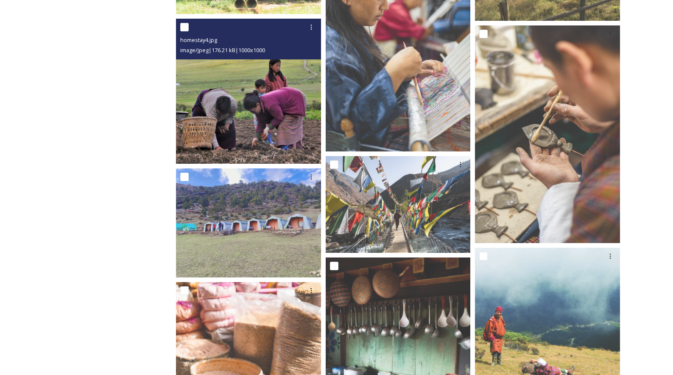
click at [259, 116] on img at bounding box center [248, 91] width 145 height 145
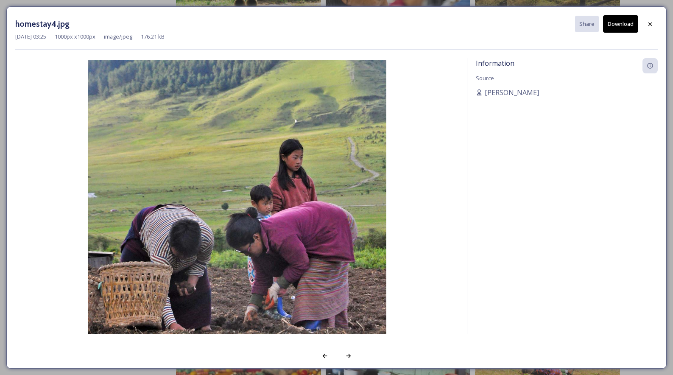
click at [619, 25] on button "Download" at bounding box center [620, 23] width 35 height 17
click at [648, 22] on icon at bounding box center [649, 24] width 7 height 7
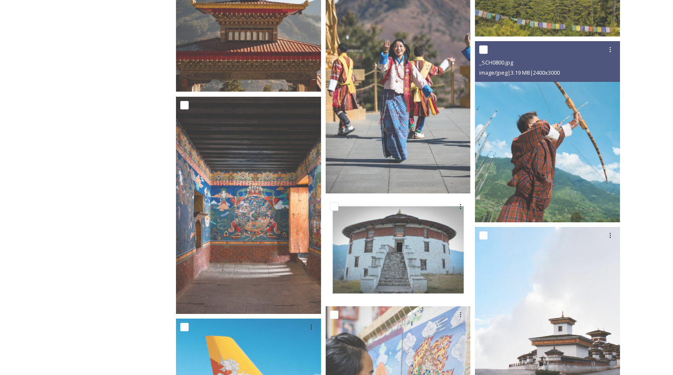
scroll to position [0, 0]
